Goal: Task Accomplishment & Management: Manage account settings

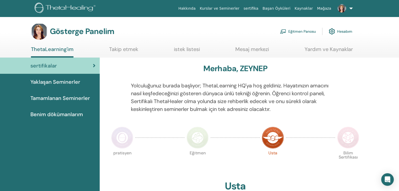
click at [301, 33] on font "Eğitmen Panosu" at bounding box center [302, 31] width 28 height 5
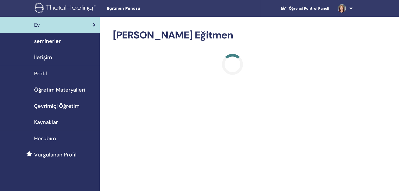
click at [52, 40] on span "seminerler" at bounding box center [47, 41] width 27 height 8
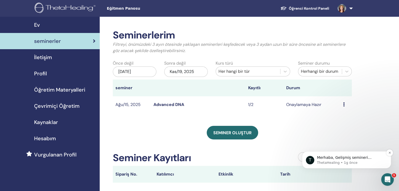
click at [355, 159] on p "Merhaba, Gelişmiş semineri tamamlamayan öğrencinin adını ve e-posta adresini bi…" at bounding box center [351, 157] width 68 height 5
click at [358, 159] on div "Seminerlerim Filtreyi, önümüzdeki 3 ayın ötesinde yaklaşan seminerleri keşfedec…" at bounding box center [249, 137] width 299 height 240
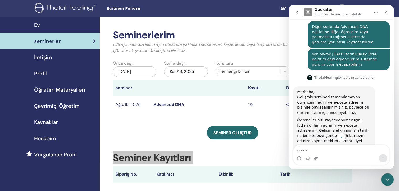
scroll to position [129, 0]
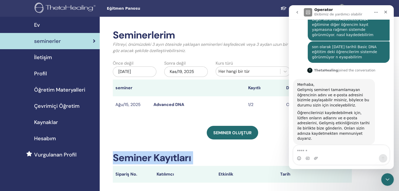
click at [53, 42] on span "seminerler" at bounding box center [47, 41] width 27 height 8
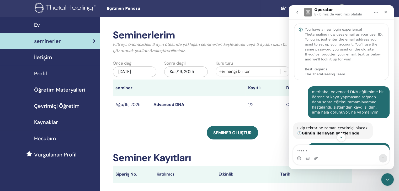
click at [334, 13] on p "Ekibimiz de yardımcı olabilir" at bounding box center [338, 14] width 48 height 5
click at [299, 13] on icon "go back" at bounding box center [297, 12] width 4 height 4
click at [299, 13] on main "Operator Ekibimiz de yardımcı olabilir You have a new login experience! Thetahe…" at bounding box center [341, 87] width 105 height 164
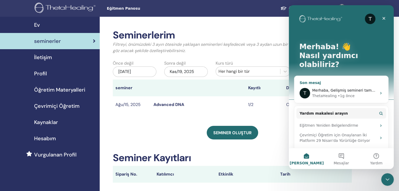
click at [342, 82] on main "T Merhaba! 👋 Nasıl yardımcı olabiliriz? Son mesaj T Merhaba, Gelişmiş semineri …" at bounding box center [341, 87] width 105 height 164
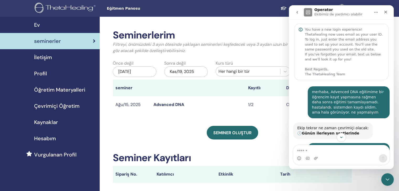
click at [347, 15] on p "Ekibimiz de yardımcı olabilir" at bounding box center [338, 14] width 48 height 5
click at [296, 11] on icon "go back" at bounding box center [297, 12] width 4 height 4
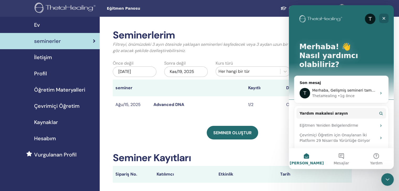
click at [384, 19] on icon "Kapat" at bounding box center [383, 18] width 3 height 3
click at [384, 19] on div "Seminerlerim Filtreyi, önümüzdeki 3 ayın ötesinde yaklaşan seminerleri keşfedec…" at bounding box center [249, 137] width 299 height 240
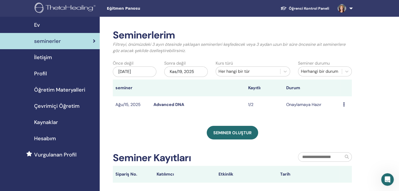
click at [343, 104] on icon at bounding box center [344, 104] width 2 height 4
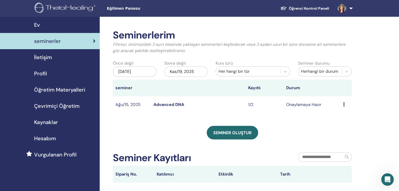
click at [343, 104] on icon at bounding box center [344, 104] width 2 height 4
click at [342, 104] on td "Ön izleme Düzenlemek katılımcılar İptal" at bounding box center [345, 104] width 11 height 17
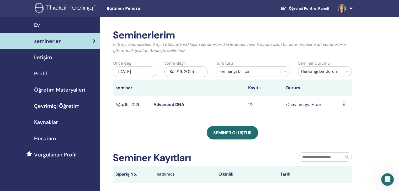
click at [343, 104] on icon at bounding box center [344, 104] width 2 height 4
click at [331, 132] on p "İptal" at bounding box center [340, 131] width 23 height 6
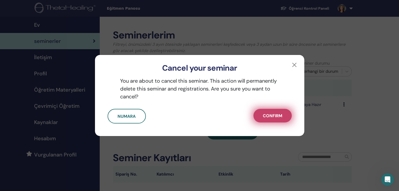
click at [281, 117] on span "Confirm" at bounding box center [272, 116] width 19 height 6
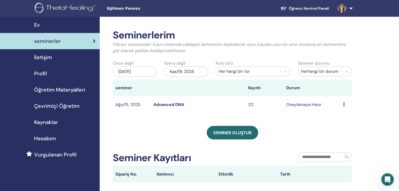
click at [51, 43] on span "seminerler" at bounding box center [47, 41] width 27 height 8
click at [39, 26] on span "Ev" at bounding box center [37, 25] width 6 height 8
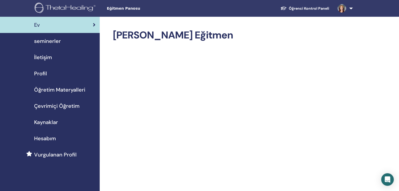
click at [46, 42] on span "seminerler" at bounding box center [47, 41] width 27 height 8
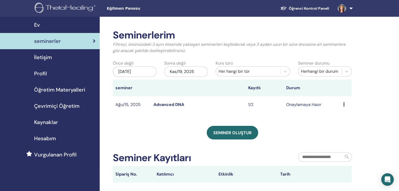
click at [163, 104] on link "Advanced DNA" at bounding box center [168, 105] width 31 height 6
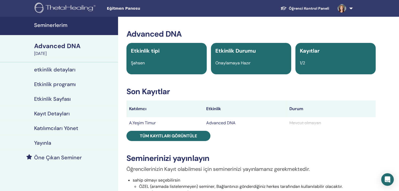
click at [67, 70] on h4 "etkinlik detayları" at bounding box center [54, 70] width 41 height 6
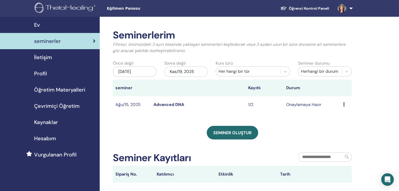
click at [142, 71] on div "May/19, 2025" at bounding box center [135, 72] width 44 height 10
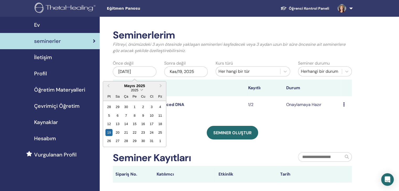
click at [142, 89] on span "Choose Date" at bounding box center [140, 89] width 3 height 3
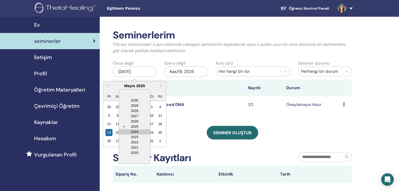
click at [137, 131] on div "2024" at bounding box center [134, 131] width 31 height 5
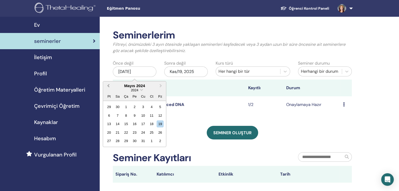
click at [109, 87] on button "Previous Month" at bounding box center [108, 86] width 8 height 8
click at [109, 88] on button "Previous Month" at bounding box center [108, 86] width 8 height 8
click at [239, 111] on td "Advanced DNA" at bounding box center [198, 104] width 95 height 17
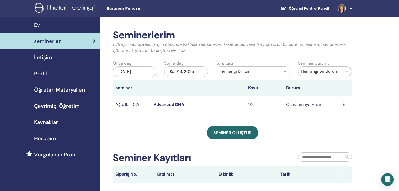
click at [285, 72] on icon at bounding box center [284, 72] width 3 height 2
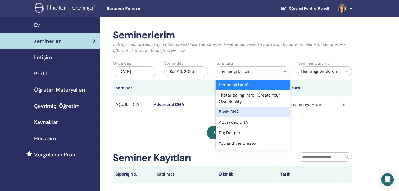
click at [234, 113] on div "Basic DNA" at bounding box center [252, 112] width 74 height 10
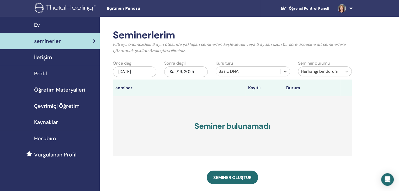
click at [145, 72] on div "May/19, 2025" at bounding box center [135, 72] width 44 height 10
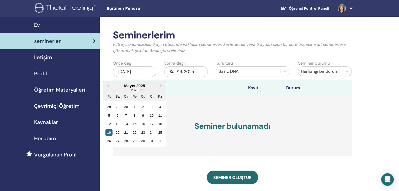
click at [142, 91] on div "2025" at bounding box center [134, 90] width 63 height 4
click at [141, 90] on span "Choose Date" at bounding box center [140, 89] width 3 height 3
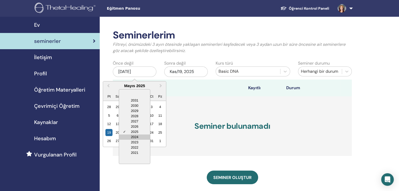
click at [138, 136] on div "2024" at bounding box center [134, 137] width 31 height 5
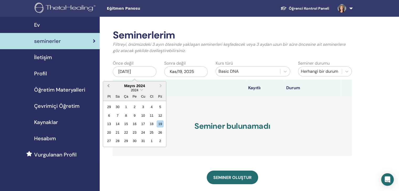
click at [108, 86] on span "Previous Month" at bounding box center [108, 86] width 0 height 6
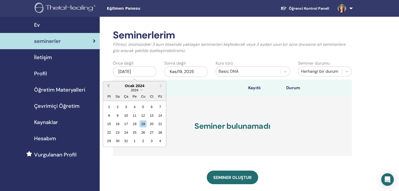
click at [108, 86] on span "Previous Month" at bounding box center [108, 86] width 0 height 6
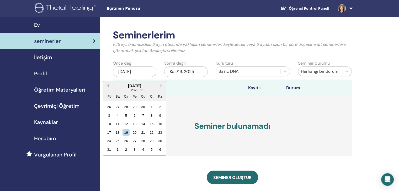
click at [108, 86] on span "Previous Month" at bounding box center [108, 86] width 0 height 6
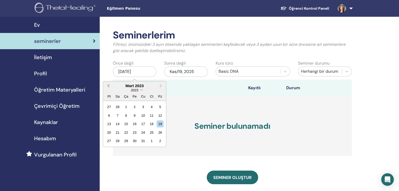
click at [108, 86] on span "Previous Month" at bounding box center [108, 86] width 0 height 6
click at [161, 86] on span "Next Month" at bounding box center [161, 86] width 0 height 6
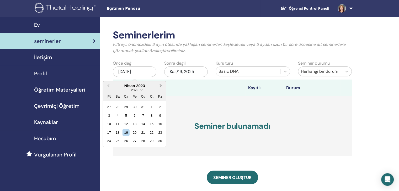
click at [161, 86] on span "Next Month" at bounding box center [161, 86] width 0 height 6
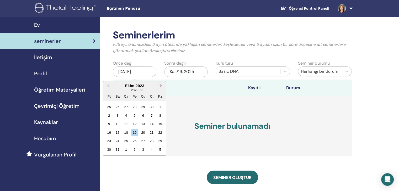
click at [161, 86] on span "Next Month" at bounding box center [161, 86] width 0 height 6
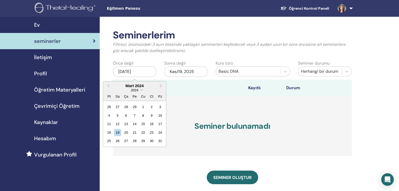
click at [364, 102] on div "Seminerlerim Filtreyi, önümüzdeki 3 ayın ötesinde yaklaşan seminerleri keşfedec…" at bounding box center [249, 159] width 299 height 284
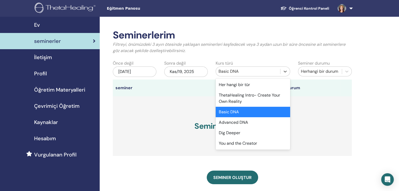
click at [266, 72] on div "Basic DNA" at bounding box center [247, 71] width 59 height 6
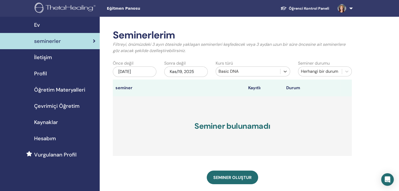
click at [265, 72] on div "Basic DNA" at bounding box center [247, 71] width 59 height 6
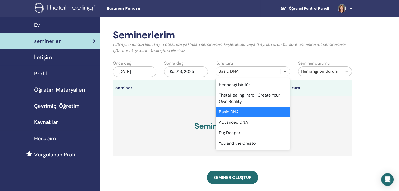
click at [236, 111] on div "Basic DNA" at bounding box center [252, 112] width 74 height 10
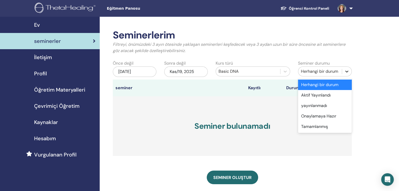
click at [345, 71] on icon at bounding box center [346, 71] width 5 height 5
click at [313, 124] on div "Tamamlanmış" at bounding box center [325, 127] width 54 height 10
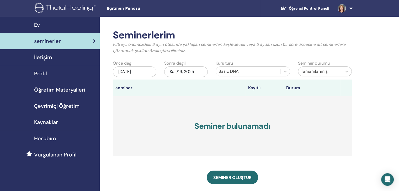
click at [141, 68] on div "May/19, 2025" at bounding box center [135, 72] width 44 height 10
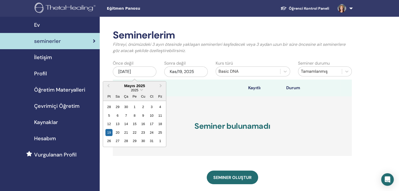
click at [138, 90] on div "2025" at bounding box center [134, 90] width 63 height 4
click at [142, 90] on span "Choose Date" at bounding box center [140, 89] width 3 height 3
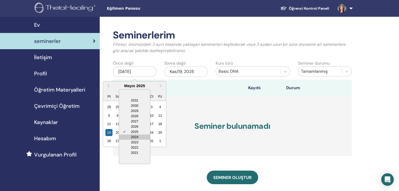
click at [138, 137] on div "2024" at bounding box center [134, 137] width 31 height 5
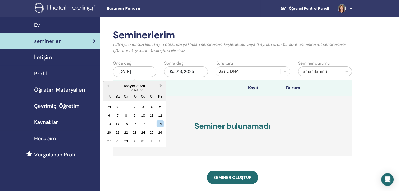
click at [161, 86] on span "Next Month" at bounding box center [161, 86] width 0 height 6
click at [107, 86] on button "Previous Month" at bounding box center [108, 86] width 8 height 8
click at [182, 155] on h3 "Seminer bulunamadı" at bounding box center [232, 126] width 239 height 60
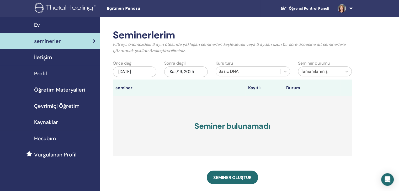
click at [136, 71] on div "May/19, 2025" at bounding box center [135, 72] width 44 height 10
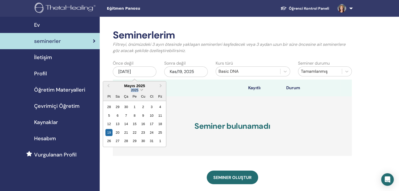
click at [140, 90] on div "2025" at bounding box center [134, 90] width 63 height 4
click at [140, 90] on span "Choose Date" at bounding box center [140, 89] width 3 height 3
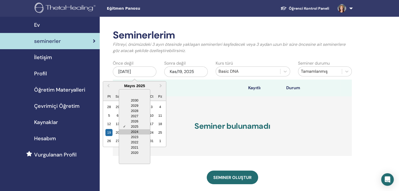
click at [136, 130] on div "2024" at bounding box center [134, 131] width 31 height 5
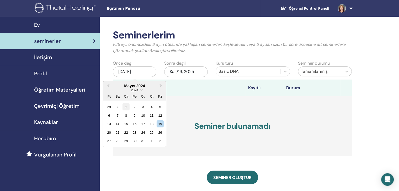
click at [126, 106] on div "1" at bounding box center [125, 107] width 7 height 7
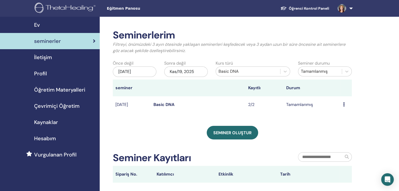
click at [164, 105] on link "Basic DNA" at bounding box center [163, 105] width 21 height 6
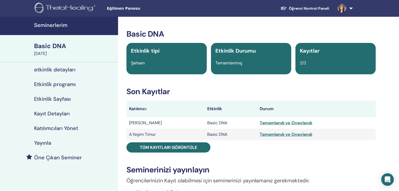
click at [209, 123] on td "Basic DNA" at bounding box center [230, 123] width 52 height 12
click at [141, 124] on td "[PERSON_NAME]" at bounding box center [165, 123] width 78 height 12
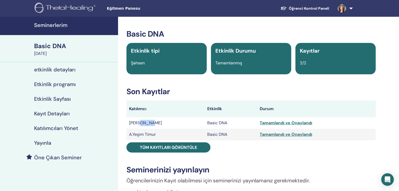
click at [141, 124] on td "[PERSON_NAME]" at bounding box center [165, 123] width 78 height 12
click at [102, 150] on link "Yayınla" at bounding box center [59, 143] width 118 height 15
